Goal: Information Seeking & Learning: Learn about a topic

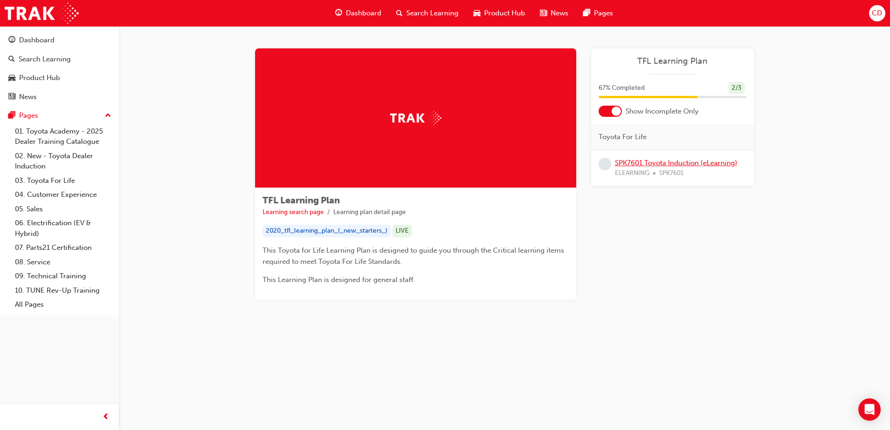
click at [654, 164] on link "SPK7601 Toyota Induction (eLearning)" at bounding box center [676, 163] width 122 height 8
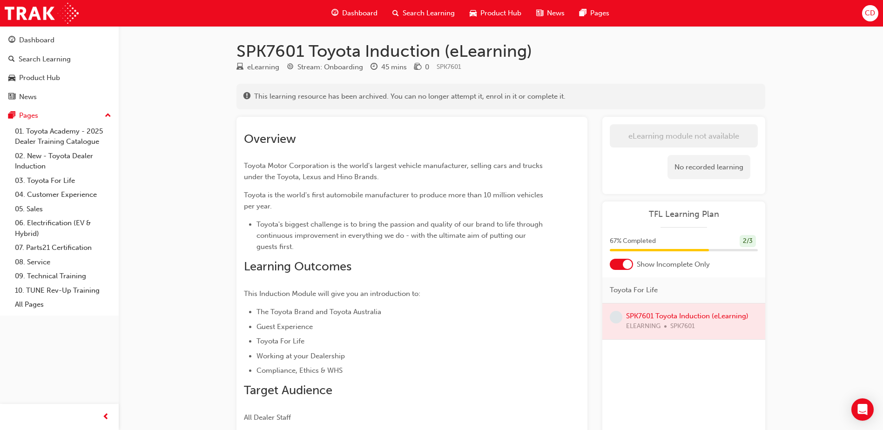
click at [681, 315] on div at bounding box center [683, 321] width 163 height 36
click at [363, 13] on span "Dashboard" at bounding box center [359, 13] width 35 height 11
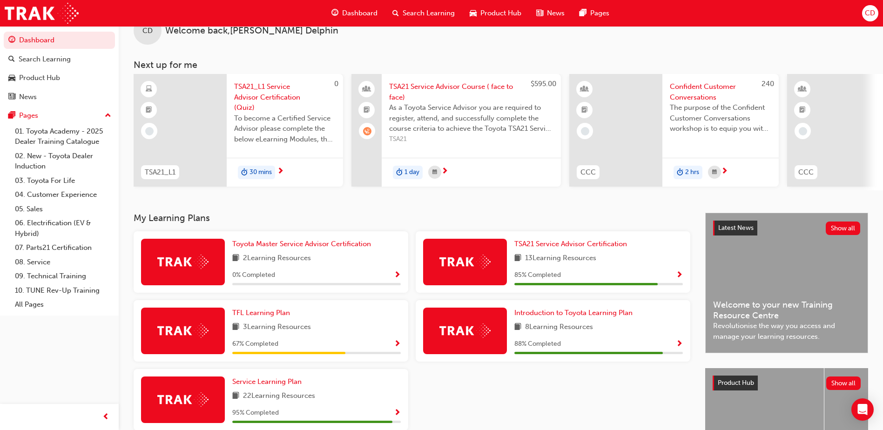
scroll to position [47, 0]
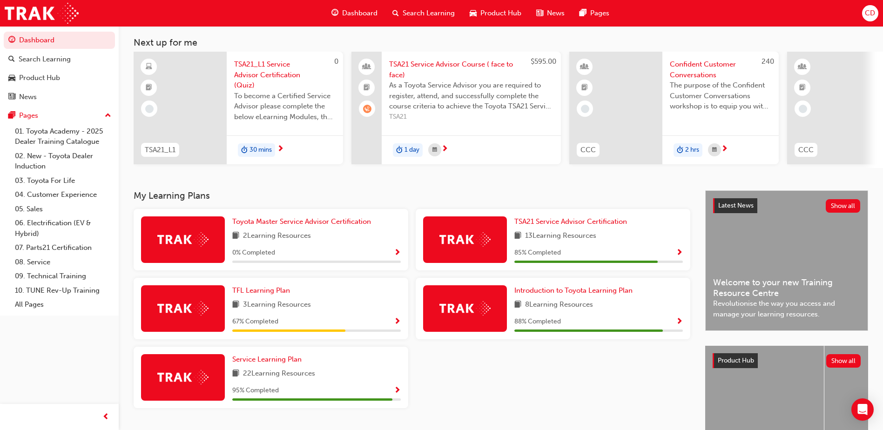
click at [471, 370] on div "Toyota Master Service Advisor Certification 2 Learning Resources 0 % Completed …" at bounding box center [412, 312] width 564 height 207
click at [312, 224] on span "Toyota Master Service Advisor Certification" at bounding box center [301, 221] width 139 height 8
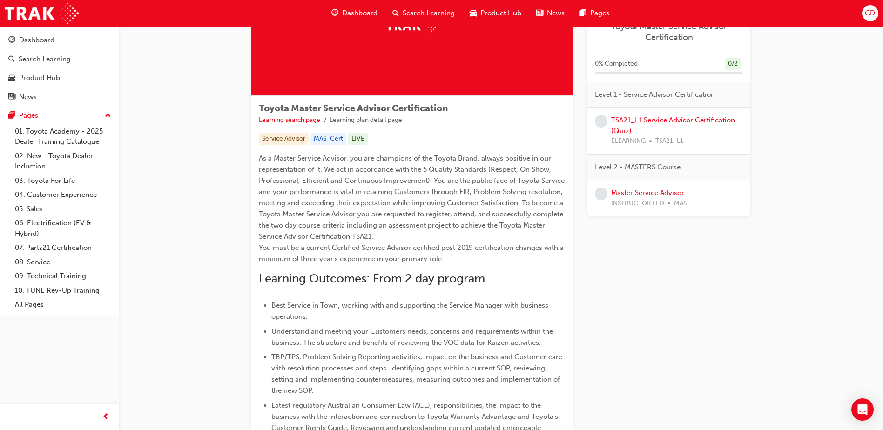
scroll to position [93, 0]
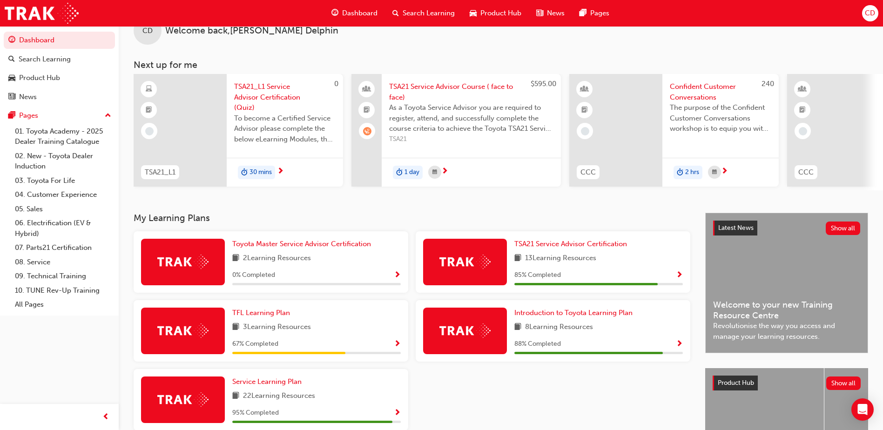
scroll to position [47, 0]
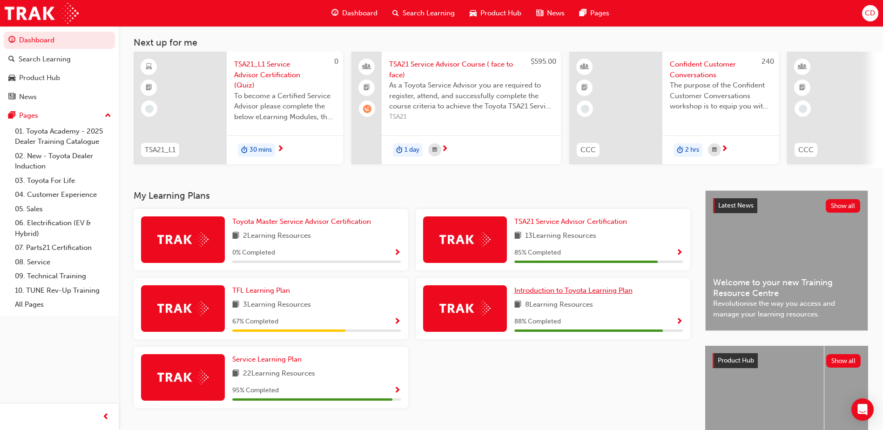
click at [591, 295] on span "Introduction to Toyota Learning Plan" at bounding box center [573, 290] width 118 height 8
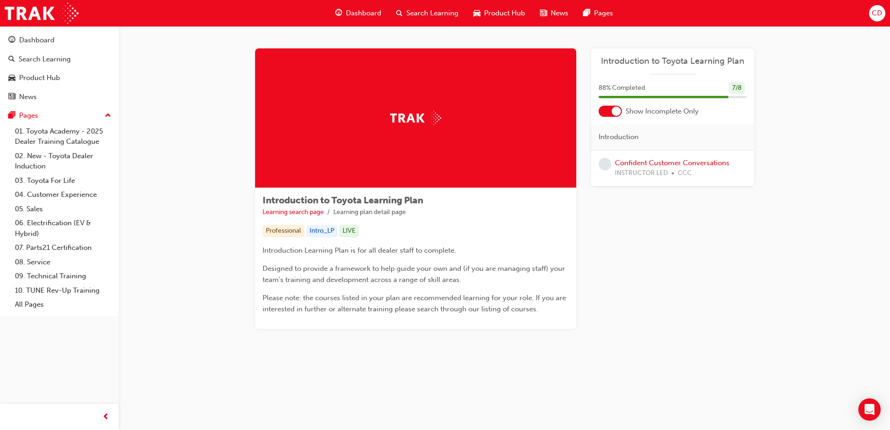
click at [646, 168] on span "INSTRUCTOR LED" at bounding box center [641, 173] width 53 height 11
click at [649, 164] on link "Confident Customer Conversations" at bounding box center [672, 163] width 114 height 8
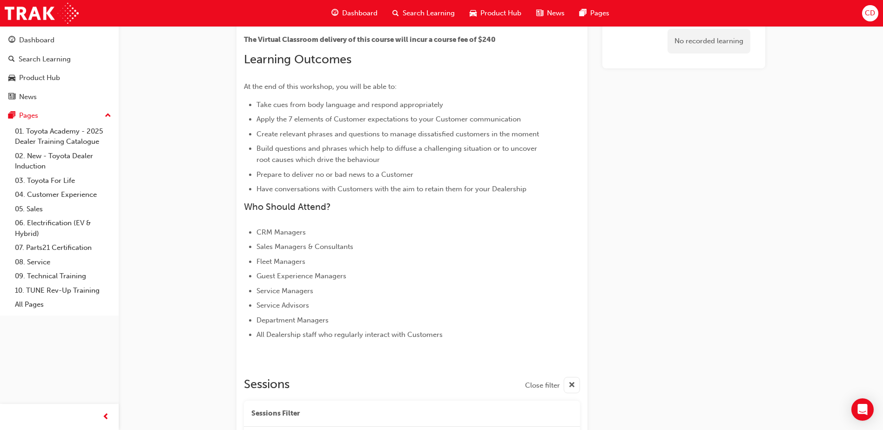
scroll to position [148, 0]
